Goal: Information Seeking & Learning: Understand process/instructions

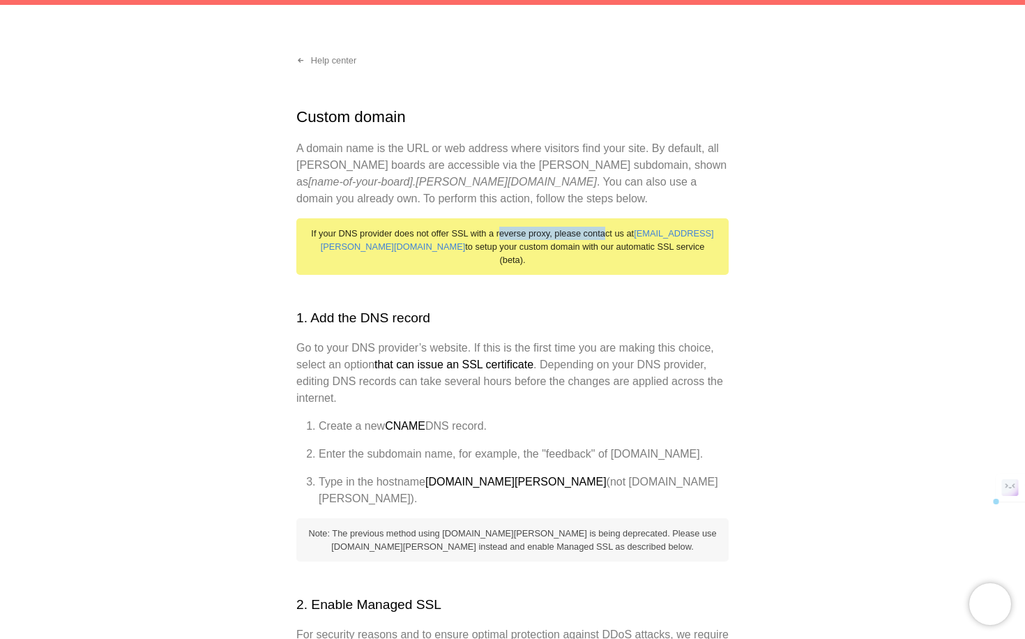
drag, startPoint x: 509, startPoint y: 232, endPoint x: 614, endPoint y: 232, distance: 105.3
click at [617, 232] on div "If your DNS provider does not offer SSL with a reverse proxy, please contact us…" at bounding box center [512, 246] width 432 height 57
click at [614, 232] on div "If your DNS provider does not offer SSL with a reverse proxy, please contact us…" at bounding box center [512, 246] width 432 height 57
drag, startPoint x: 614, startPoint y: 232, endPoint x: 662, endPoint y: 239, distance: 48.7
click at [662, 239] on div "If your DNS provider does not offer SSL with a reverse proxy, please contact us…" at bounding box center [512, 246] width 432 height 57
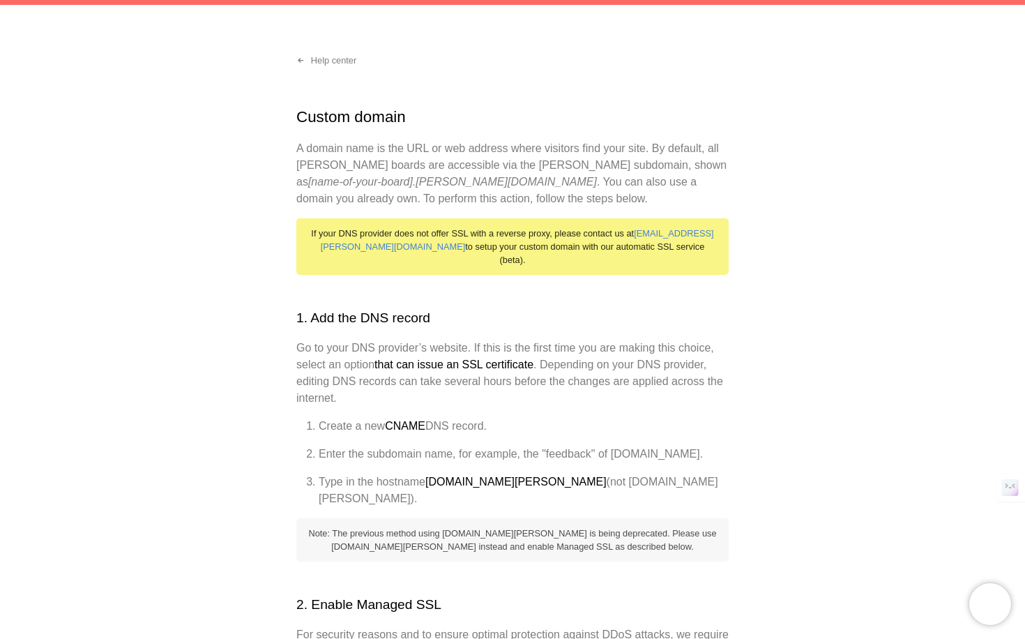
click at [452, 253] on div "If your DNS provider does not offer SSL with a reverse proxy, please contact us…" at bounding box center [512, 246] width 432 height 57
drag, startPoint x: 447, startPoint y: 241, endPoint x: 578, endPoint y: 243, distance: 130.5
click at [578, 243] on div "If your DNS provider does not offer SSL with a reverse proxy, please contact us…" at bounding box center [512, 246] width 432 height 57
click at [577, 247] on div "If your DNS provider does not offer SSL with a reverse proxy, please contact us…" at bounding box center [512, 246] width 432 height 57
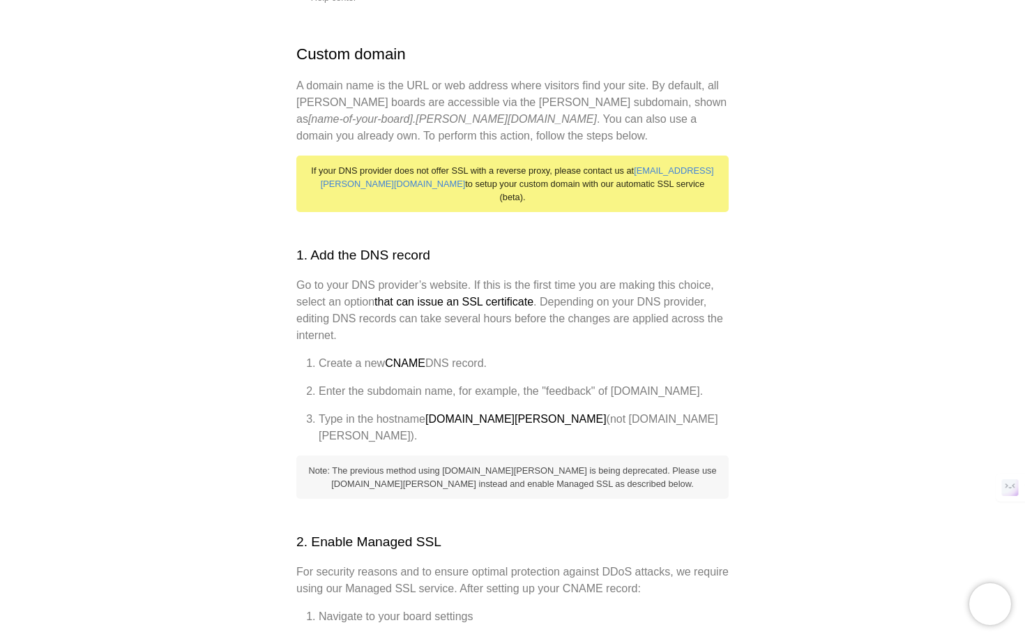
scroll to position [165, 0]
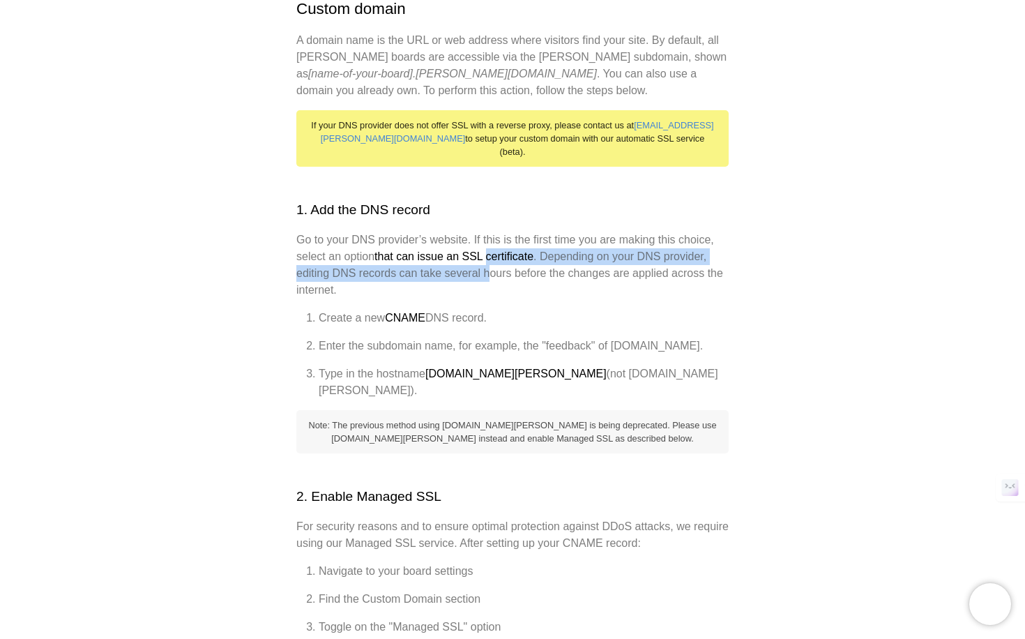
drag, startPoint x: 490, startPoint y: 255, endPoint x: 490, endPoint y: 247, distance: 8.4
click at [490, 247] on p "Go to your DNS provider’s website. If this is the first time you are making thi…" at bounding box center [512, 265] width 432 height 67
click at [490, 250] on strong "that can issue an SSL certificate" at bounding box center [454, 256] width 159 height 12
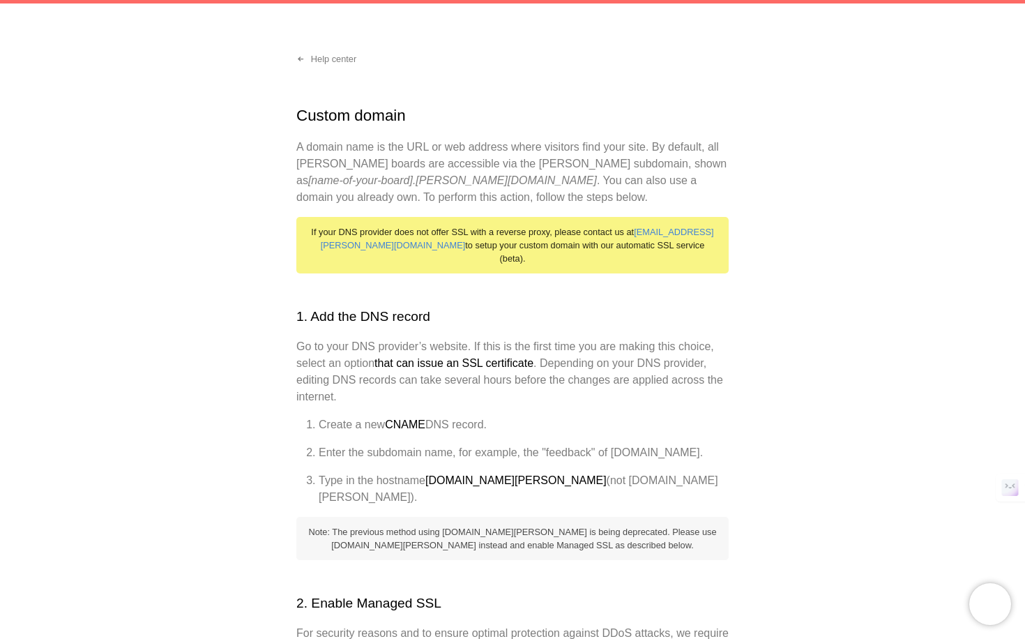
scroll to position [59, 0]
drag, startPoint x: 309, startPoint y: 225, endPoint x: 465, endPoint y: 225, distance: 155.6
click at [465, 225] on div "If your DNS provider does not offer SSL with a reverse proxy, please contact us…" at bounding box center [512, 244] width 432 height 57
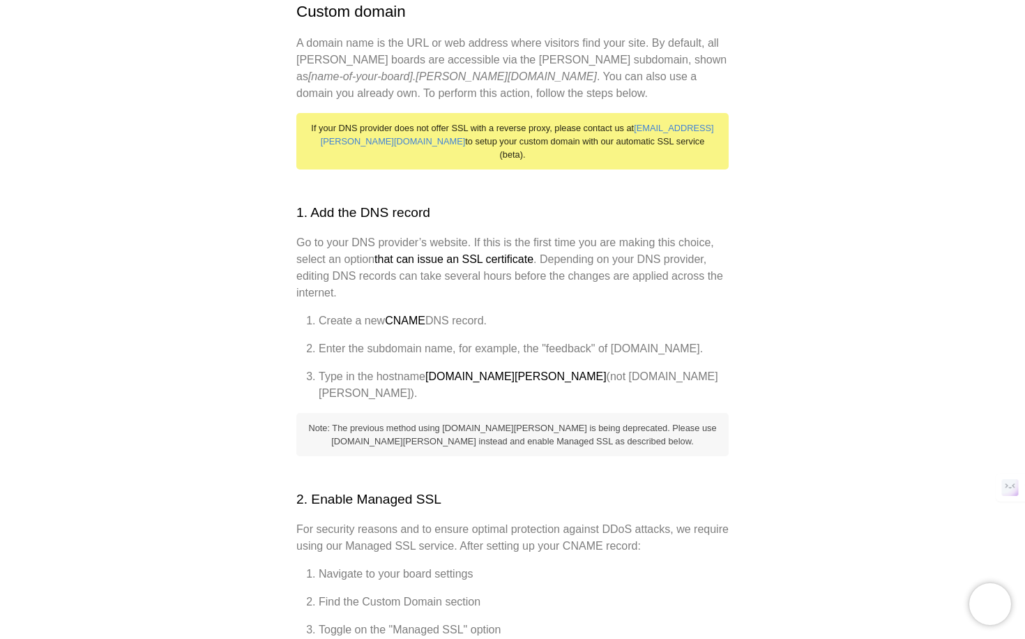
scroll to position [171, 0]
